Goal: Use online tool/utility: Use online tool/utility

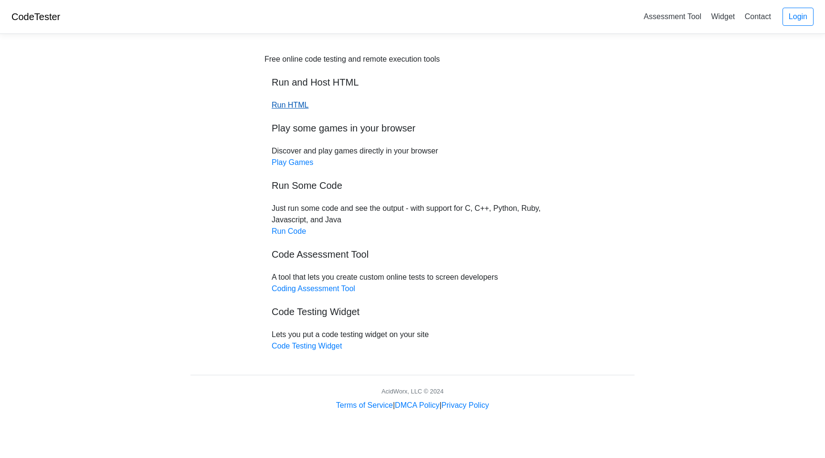
click at [291, 107] on link "Run HTML" at bounding box center [290, 105] width 37 height 8
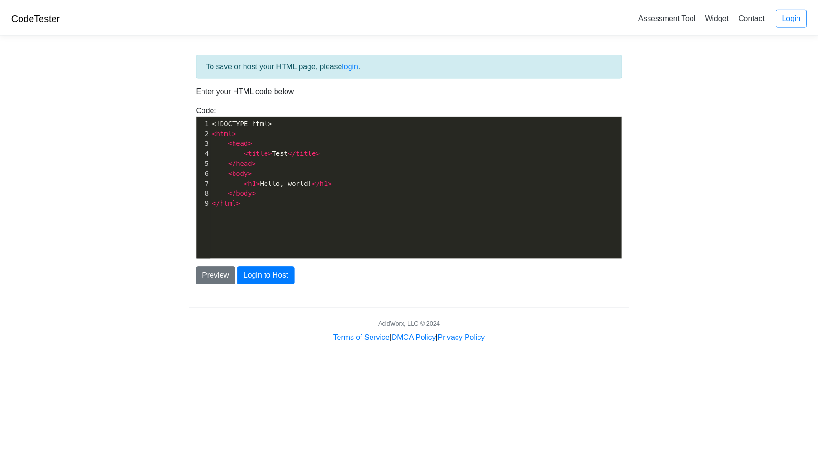
scroll to position [3, 0]
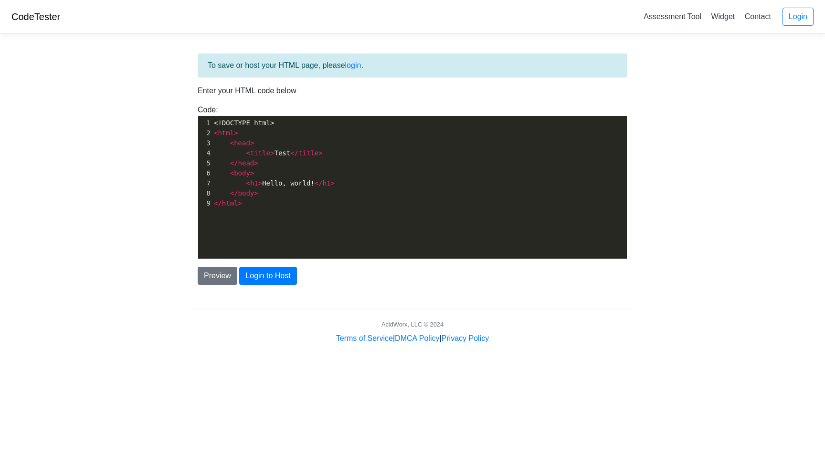
click at [267, 144] on pre "< head >" at bounding box center [423, 143] width 422 height 10
click at [218, 283] on button "Preview" at bounding box center [218, 276] width 40 height 18
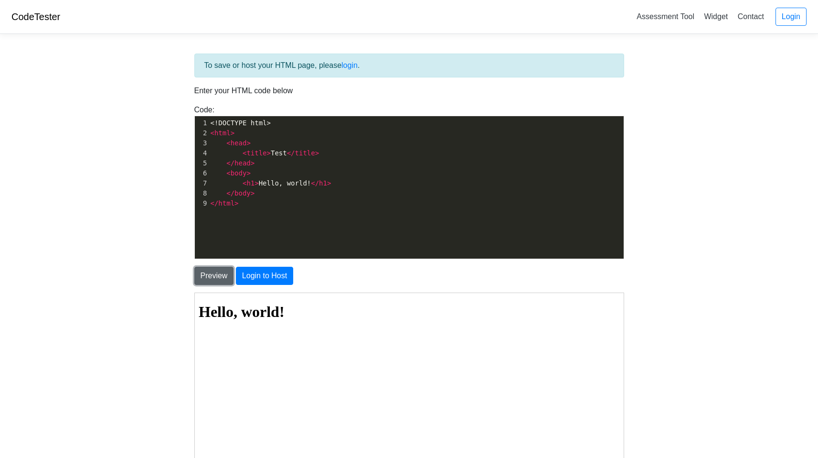
scroll to position [0, 0]
click at [233, 131] on span ">" at bounding box center [233, 133] width 4 height 8
click at [348, 227] on div "xxxxxxxxxx 1 <!DOCTYPE html> 2 < html > 3 < head > 4 < title > Test </ title > …" at bounding box center [416, 194] width 443 height 157
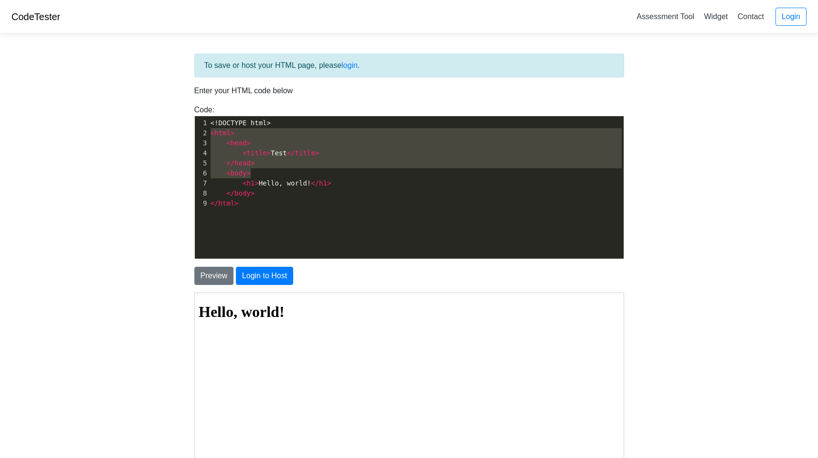
type textarea "<html> <head> <title>Test</title> </head> <body> <h1>Hello, world!</h1> </body>…"
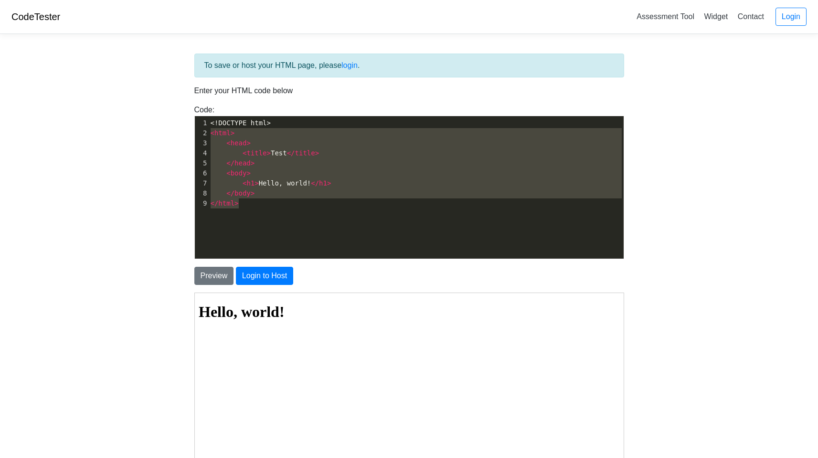
drag, startPoint x: 210, startPoint y: 134, endPoint x: 302, endPoint y: 218, distance: 125.1
click at [302, 218] on div "x 1 <!DOCTYPE html> 2 < html > 3 < head > 4 < title > Test </ title > 5 </ head…" at bounding box center [416, 194] width 443 height 157
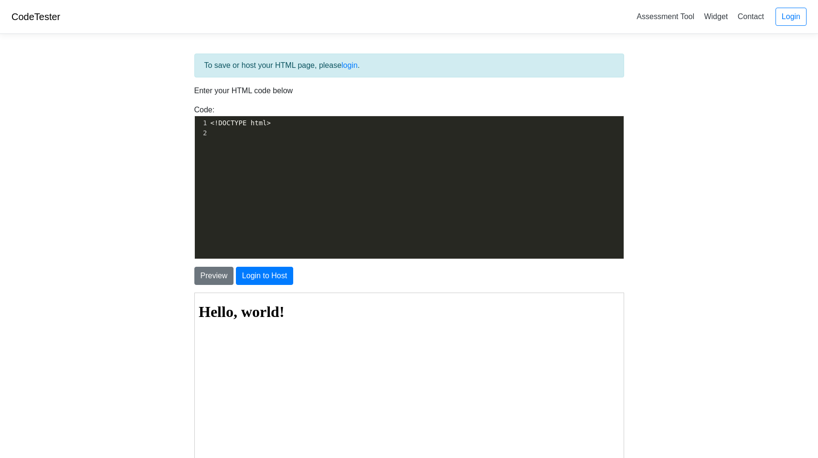
scroll to position [988, 0]
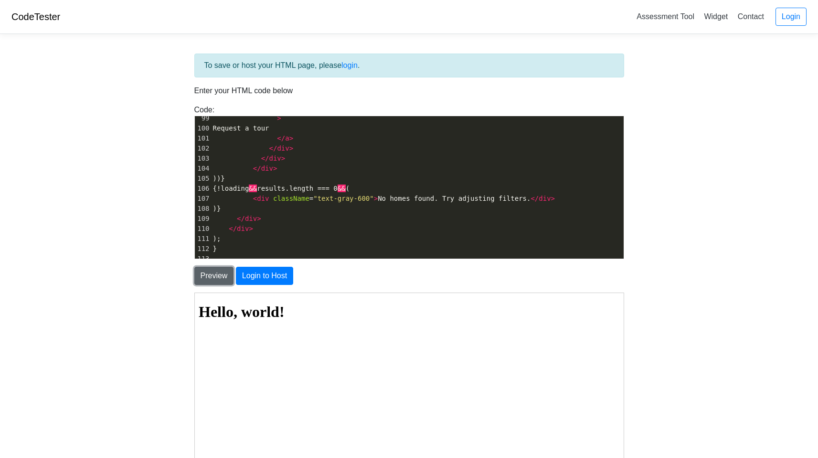
click at [208, 278] on button "Preview" at bounding box center [214, 276] width 40 height 18
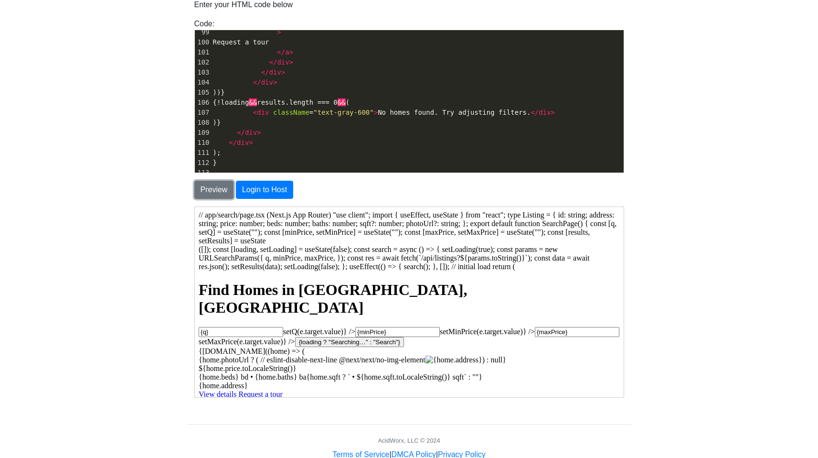
scroll to position [111, 0]
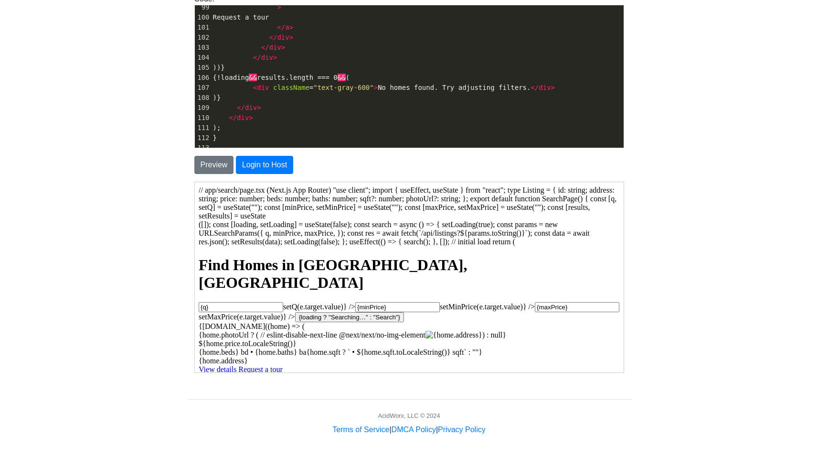
click at [218, 148] on div "​ x 113 {home.beds} bd • {home.baths} ba{home.sqft ? ` • ${home.sqft.toLocaleSt…" at bounding box center [409, 76] width 430 height 143
click at [223, 144] on pre "​" at bounding box center [417, 148] width 413 height 10
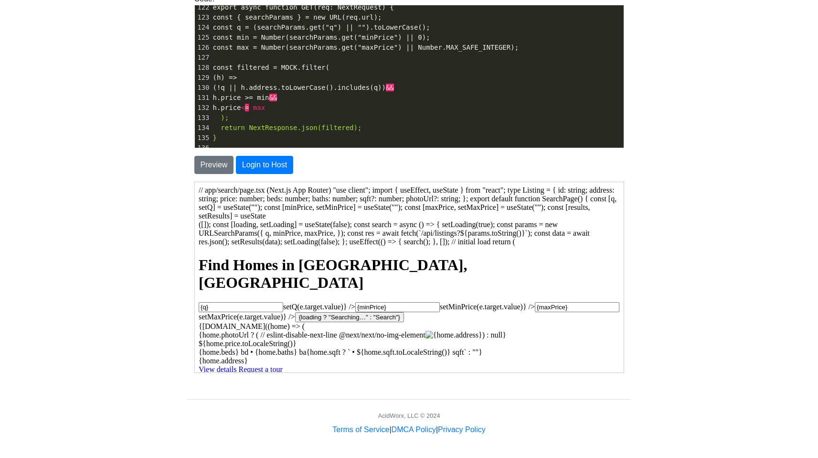
scroll to position [1249, 0]
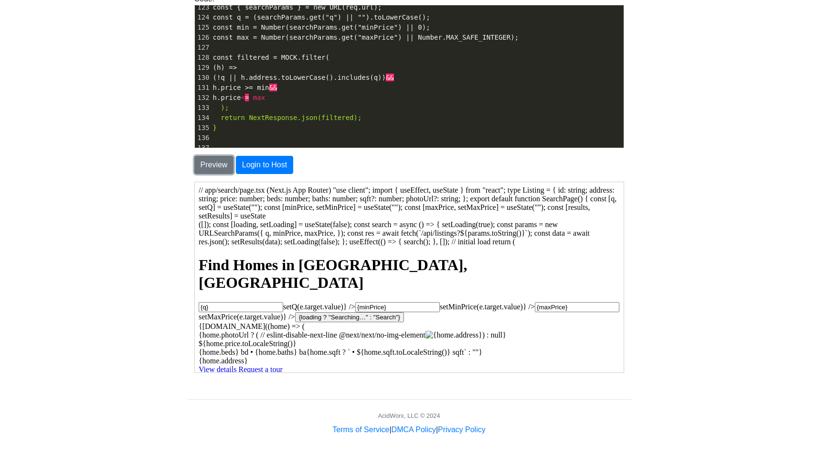
click at [217, 166] on button "Preview" at bounding box center [214, 165] width 40 height 18
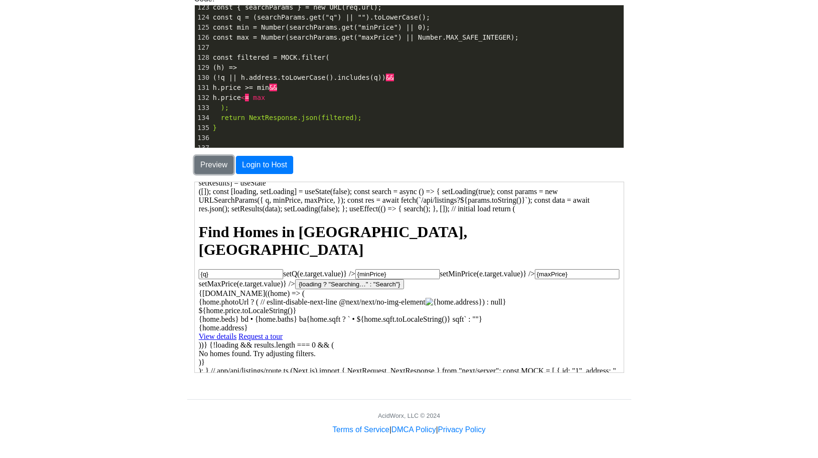
scroll to position [71, 0]
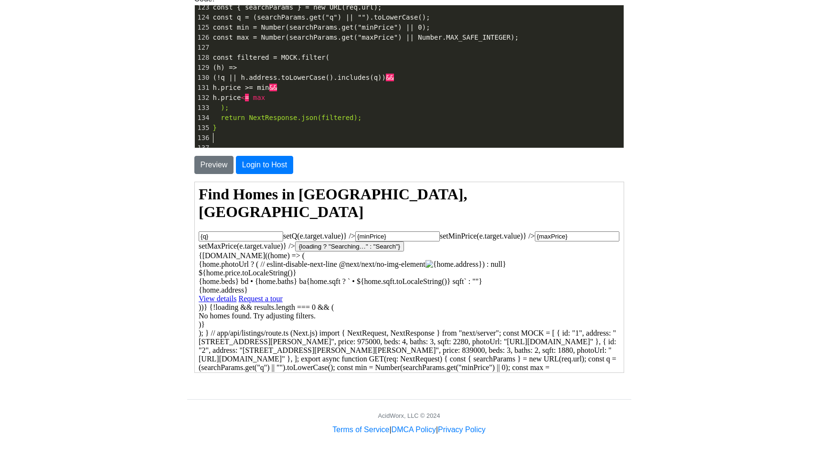
click at [234, 140] on pre "​" at bounding box center [417, 138] width 413 height 10
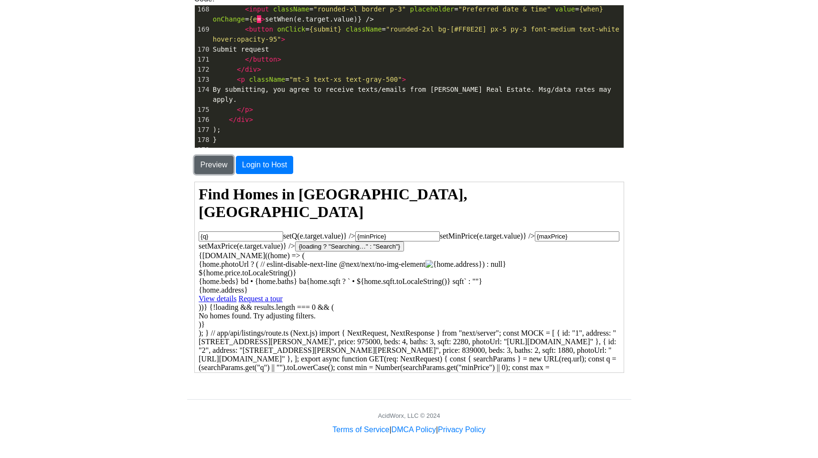
click at [215, 163] on button "Preview" at bounding box center [214, 165] width 40 height 18
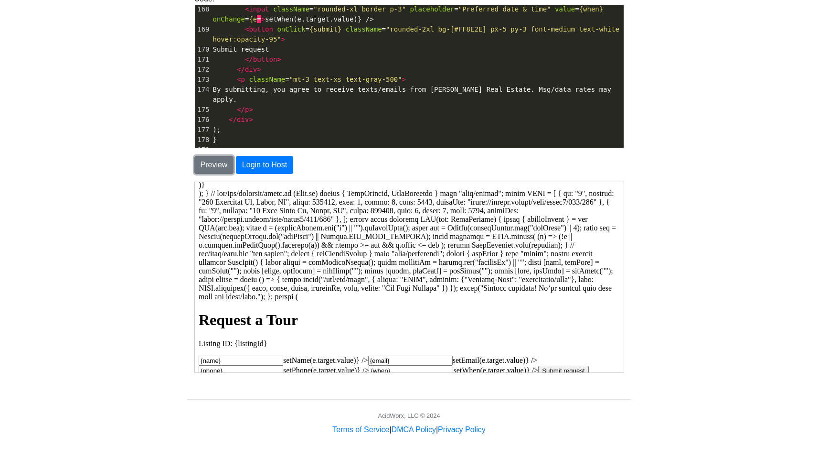
scroll to position [232, 0]
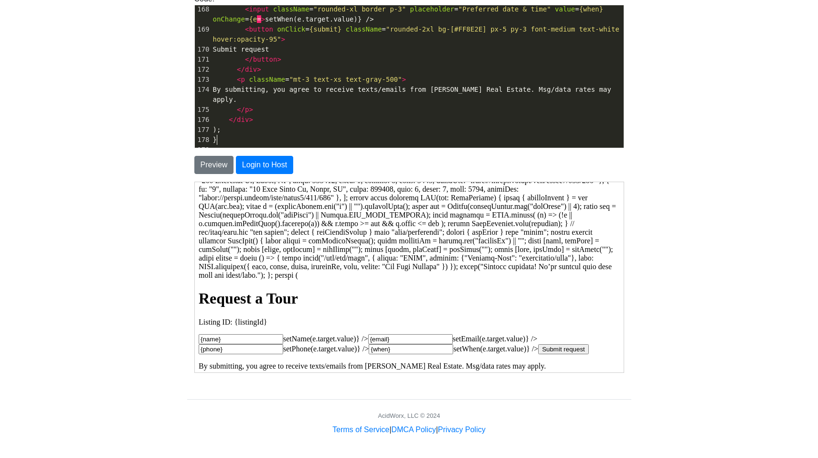
click at [243, 144] on pre "}" at bounding box center [417, 140] width 413 height 10
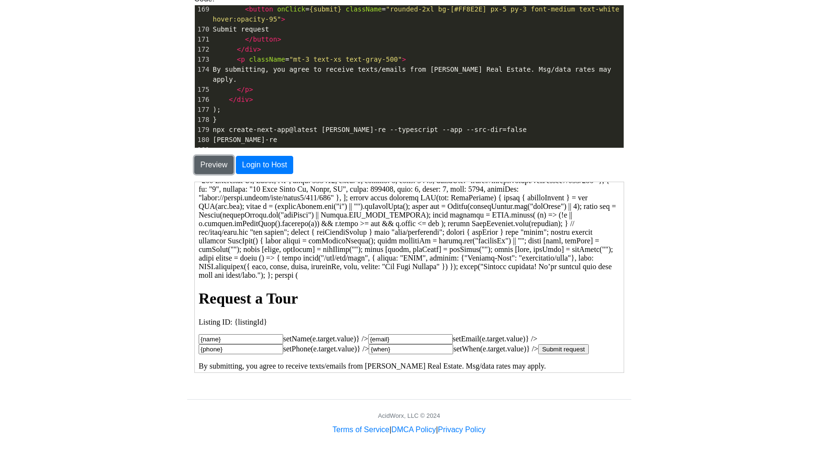
click at [204, 168] on button "Preview" at bounding box center [214, 165] width 40 height 18
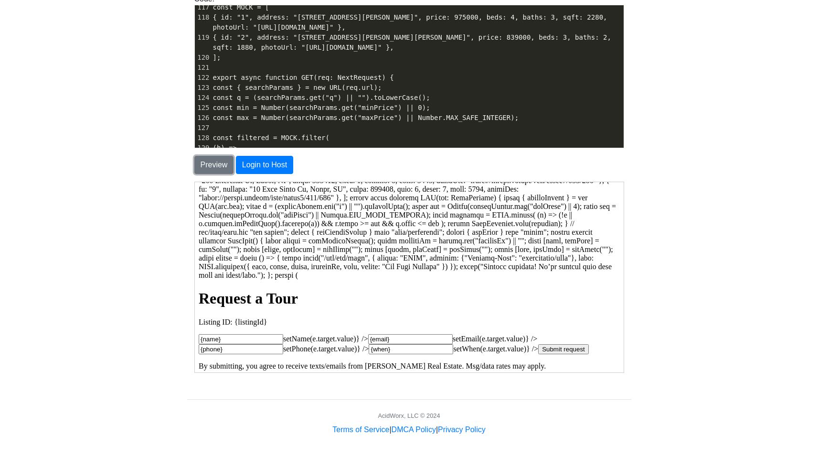
scroll to position [0, 0]
